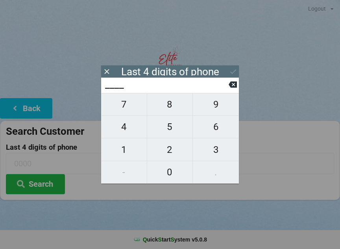
scroll to position [5, 0]
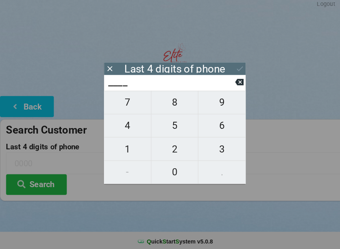
click at [213, 125] on span "6" at bounding box center [216, 127] width 46 height 17
type input "6___"
click at [212, 128] on span "6" at bounding box center [216, 127] width 46 height 17
type input "66__"
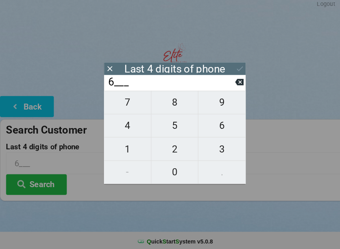
type input "66__"
click at [177, 110] on span "8" at bounding box center [170, 104] width 46 height 17
type input "668_"
click at [170, 104] on span "8" at bounding box center [170, 104] width 46 height 17
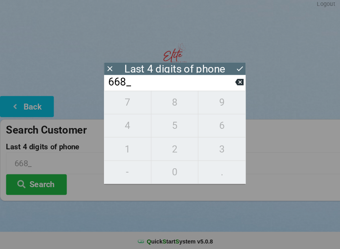
type input "6688"
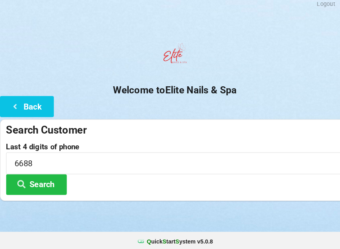
click at [42, 181] on button "Search" at bounding box center [35, 184] width 59 height 20
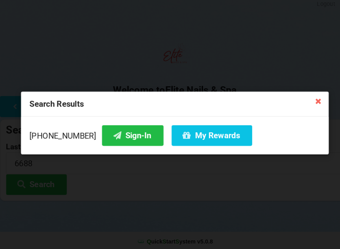
click at [125, 133] on button "Sign-In" at bounding box center [129, 136] width 60 height 20
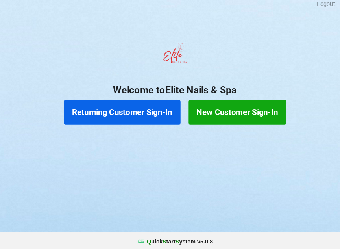
click at [136, 117] on button "Returning Customer Sign-In" at bounding box center [118, 114] width 113 height 24
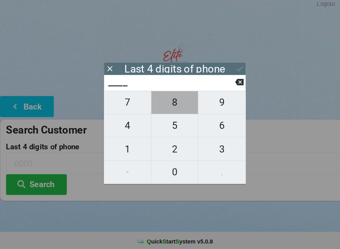
click at [170, 99] on span "8" at bounding box center [170, 104] width 46 height 17
type input "8___"
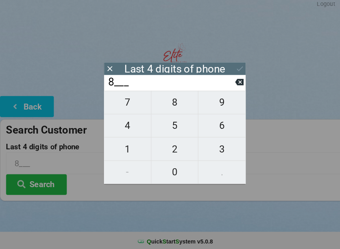
click at [165, 171] on span "0" at bounding box center [170, 172] width 46 height 17
type input "80__"
click at [125, 146] on span "1" at bounding box center [124, 149] width 46 height 17
type input "801_"
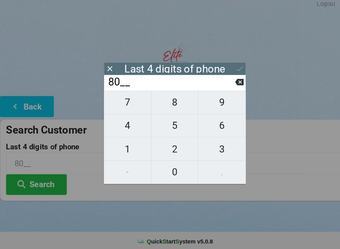
type input "801_"
click at [123, 106] on span "7" at bounding box center [124, 104] width 46 height 17
type input "8017"
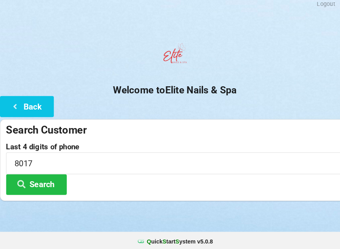
click at [50, 183] on button "Search" at bounding box center [35, 184] width 59 height 20
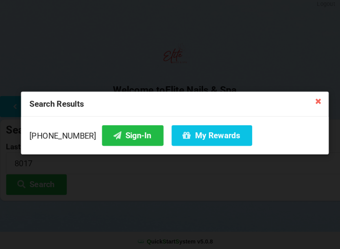
click at [116, 137] on button "Sign-In" at bounding box center [129, 136] width 60 height 20
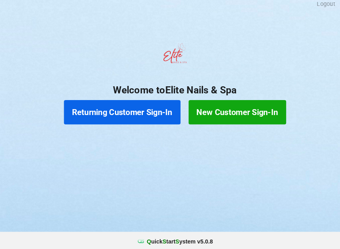
click at [139, 114] on button "Returning Customer Sign-In" at bounding box center [118, 114] width 113 height 24
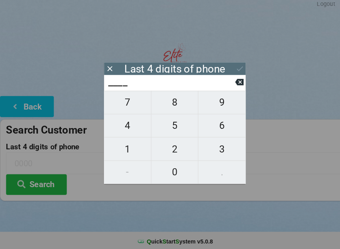
click at [173, 104] on span "8" at bounding box center [170, 104] width 46 height 17
type input "8___"
click at [160, 169] on span "0" at bounding box center [170, 172] width 46 height 17
type input "80__"
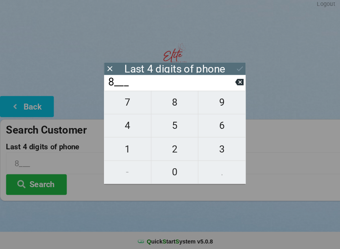
type input "80__"
click at [128, 146] on span "1" at bounding box center [124, 149] width 46 height 17
type input "801_"
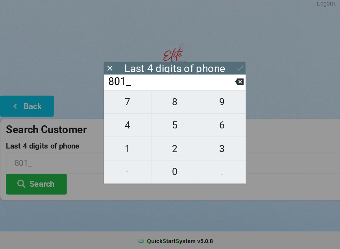
click at [47, 184] on button "Search" at bounding box center [35, 184] width 59 height 20
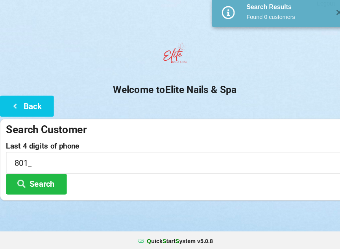
click at [301, 18] on div "Found 0 customers" at bounding box center [280, 22] width 81 height 8
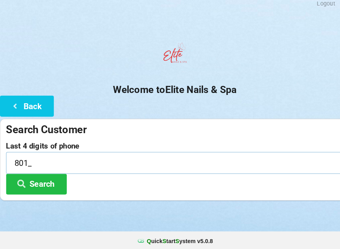
click at [53, 160] on input "801_" at bounding box center [170, 163] width 329 height 21
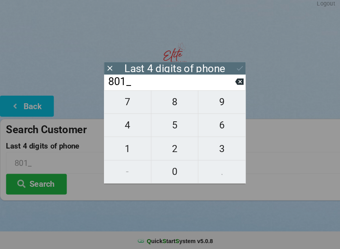
click at [125, 110] on span "7" at bounding box center [124, 104] width 46 height 17
type input "8017"
click at [43, 182] on button "Search" at bounding box center [35, 184] width 59 height 20
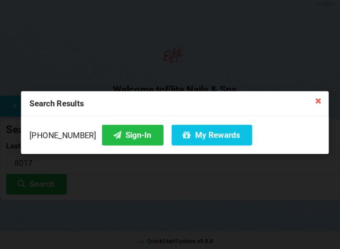
click at [286, 18] on div "Found 1 customers" at bounding box center [274, 19] width 24 height 2
click at [114, 131] on button "Sign-In" at bounding box center [129, 136] width 60 height 20
